Goal: Information Seeking & Learning: Check status

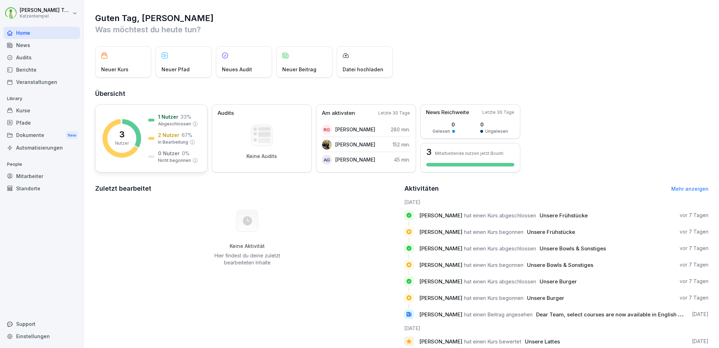
click at [128, 138] on div "3 Nutzer" at bounding box center [122, 138] width 14 height 16
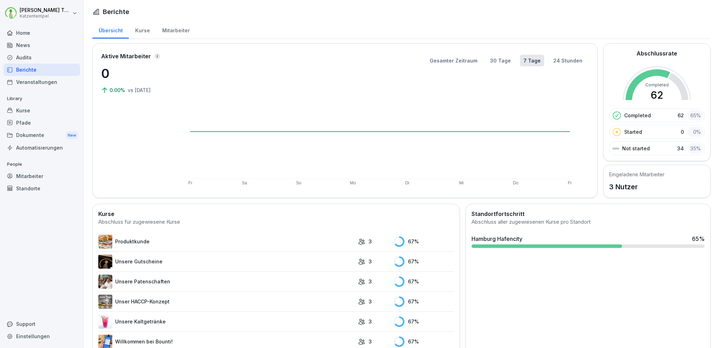
click at [649, 133] on div "Started 0 0 %" at bounding box center [656, 132] width 95 height 14
click at [677, 148] on p "34" at bounding box center [680, 148] width 7 height 7
click at [628, 186] on p "3 Nutzer" at bounding box center [636, 186] width 55 height 11
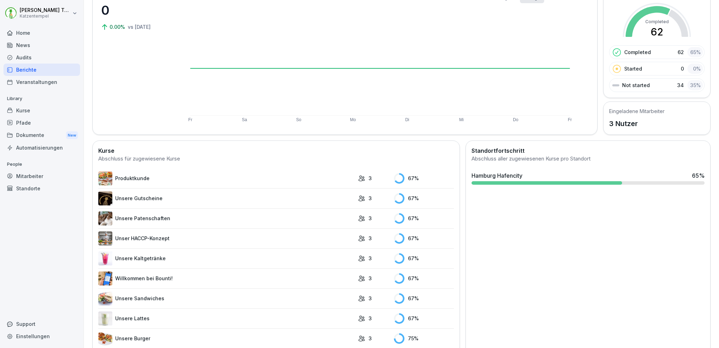
scroll to position [61, 0]
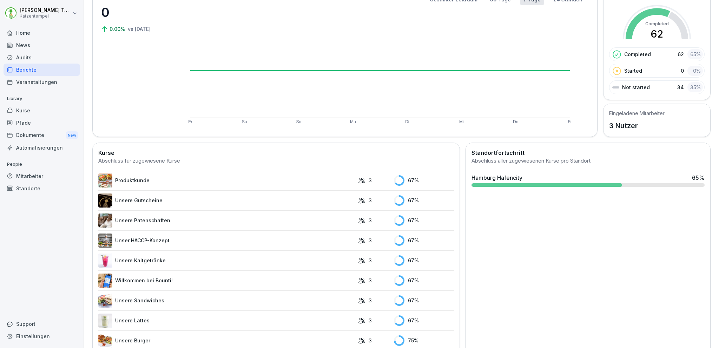
click at [137, 181] on link "Produktkunde" at bounding box center [226, 180] width 256 height 14
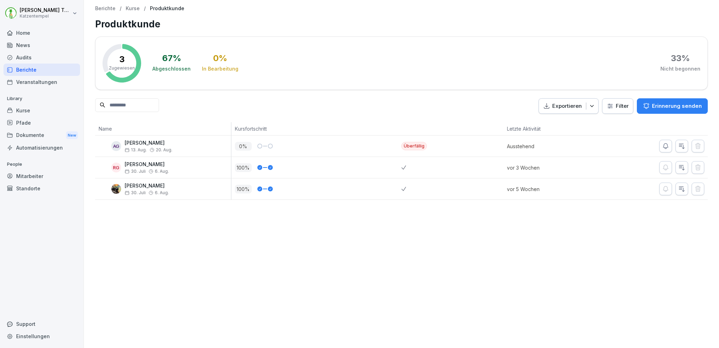
click at [52, 72] on div "Berichte" at bounding box center [42, 70] width 76 height 12
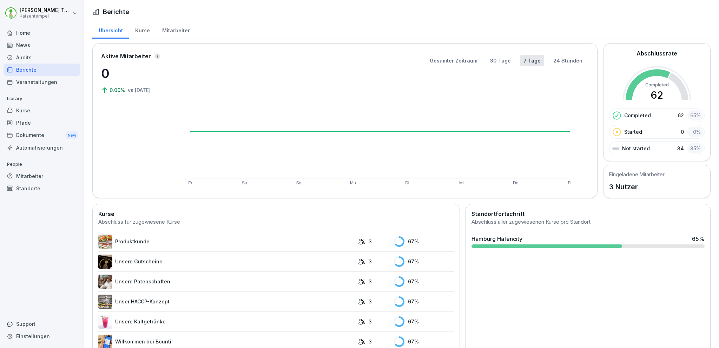
click at [28, 175] on div "Mitarbeiter" at bounding box center [42, 176] width 76 height 12
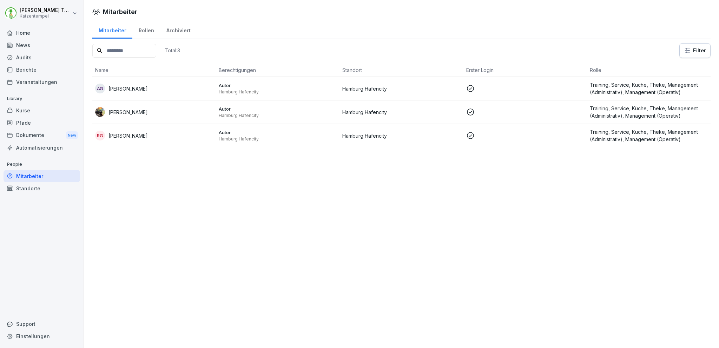
click at [179, 91] on div "AG [PERSON_NAME]" at bounding box center [154, 89] width 118 height 10
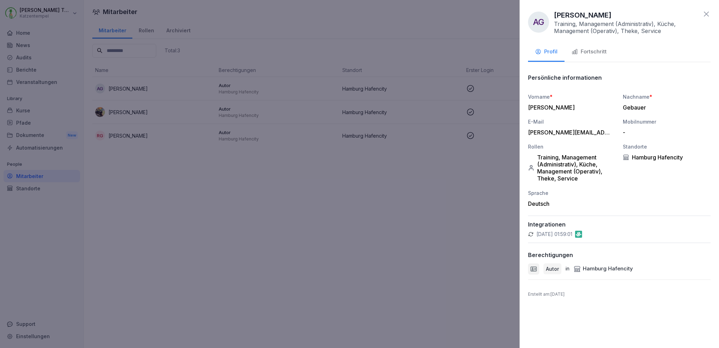
click at [585, 57] on button "Fortschritt" at bounding box center [588, 52] width 49 height 19
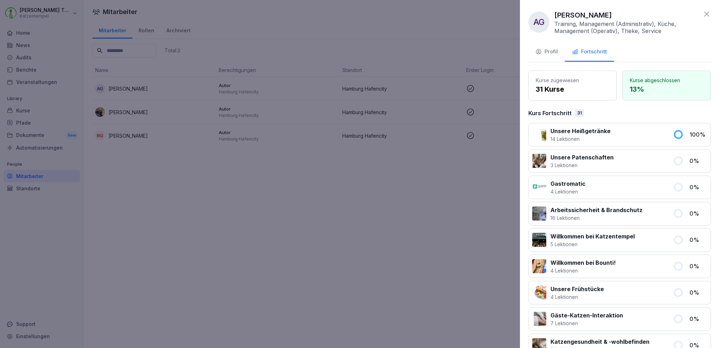
click at [321, 226] on div at bounding box center [359, 174] width 719 height 348
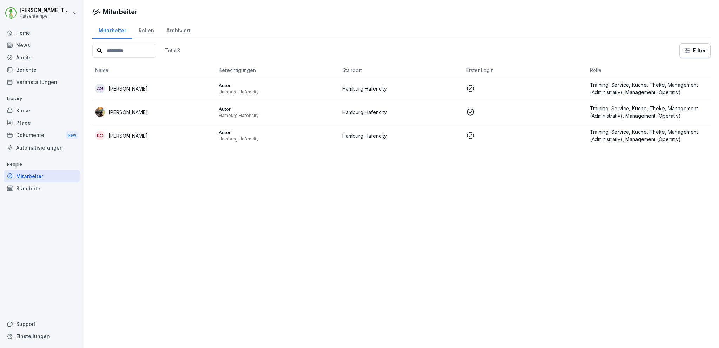
click at [140, 28] on div "Rollen" at bounding box center [146, 30] width 28 height 18
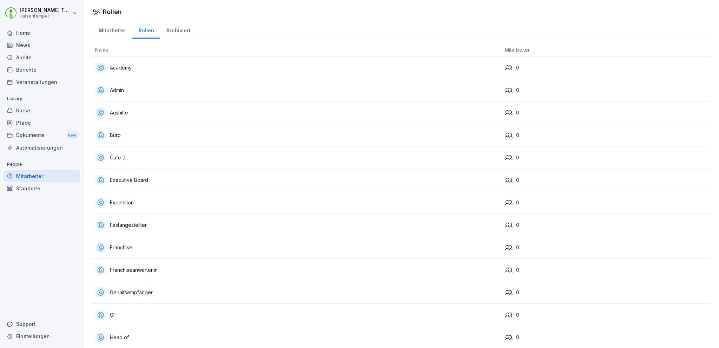
click at [115, 32] on div "Mitarbeiter" at bounding box center [112, 30] width 40 height 18
